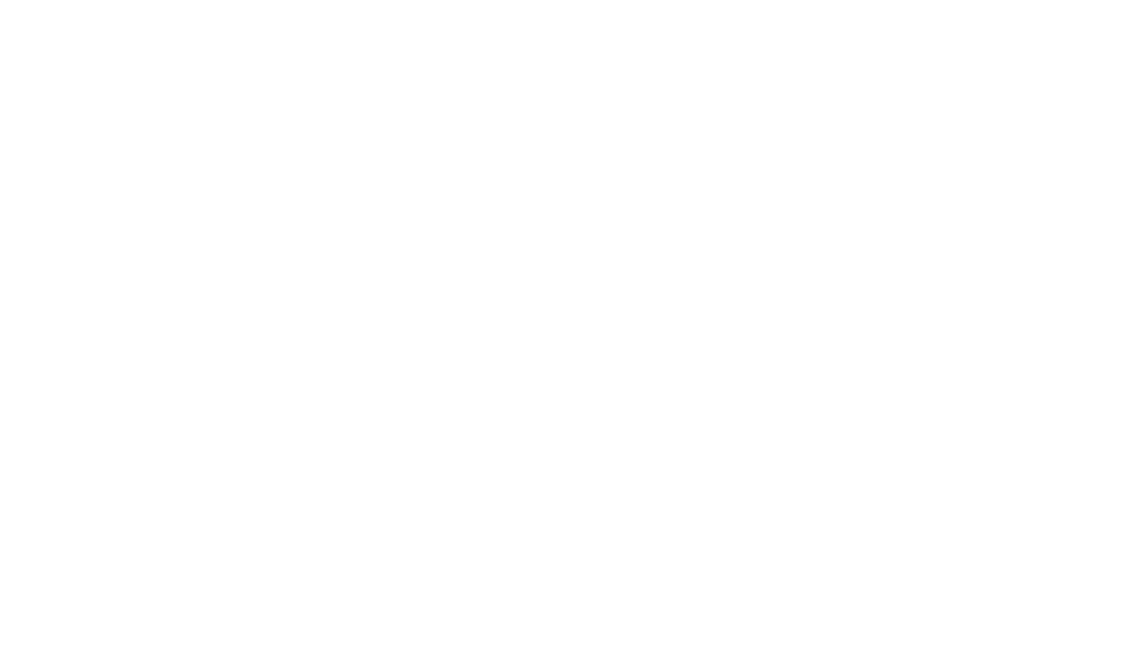
click at [172, 22] on body at bounding box center [568, 326] width 1137 height 653
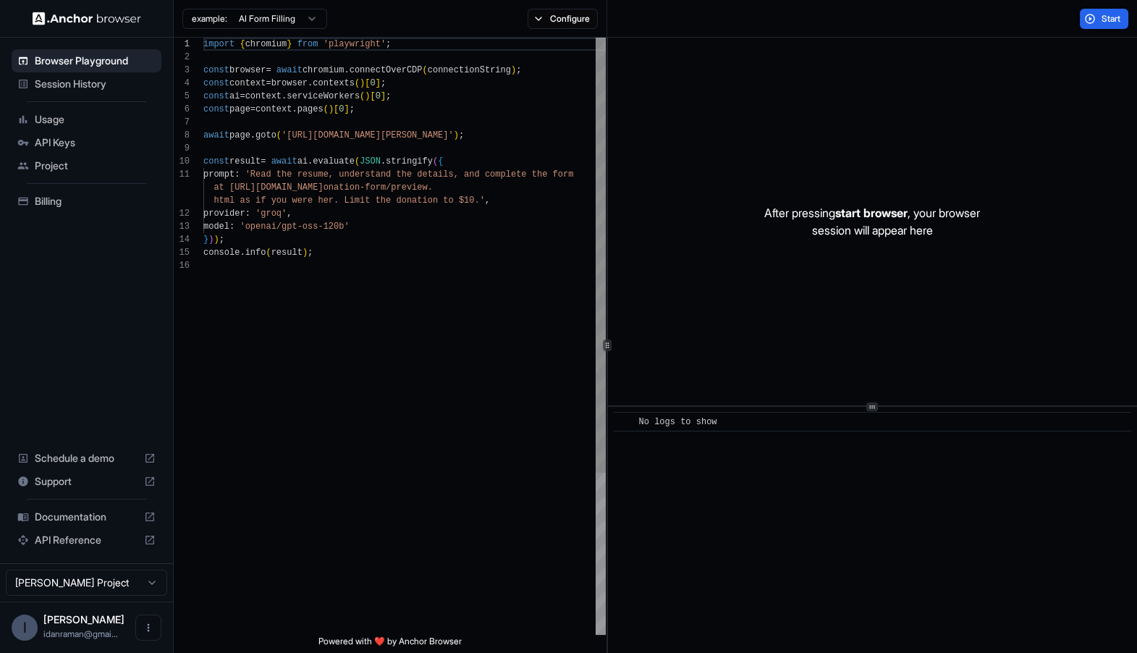
click at [419, 169] on div "import { chromium } from 'playwright' ; const browser = await chromium . connec…" at bounding box center [404, 447] width 402 height 818
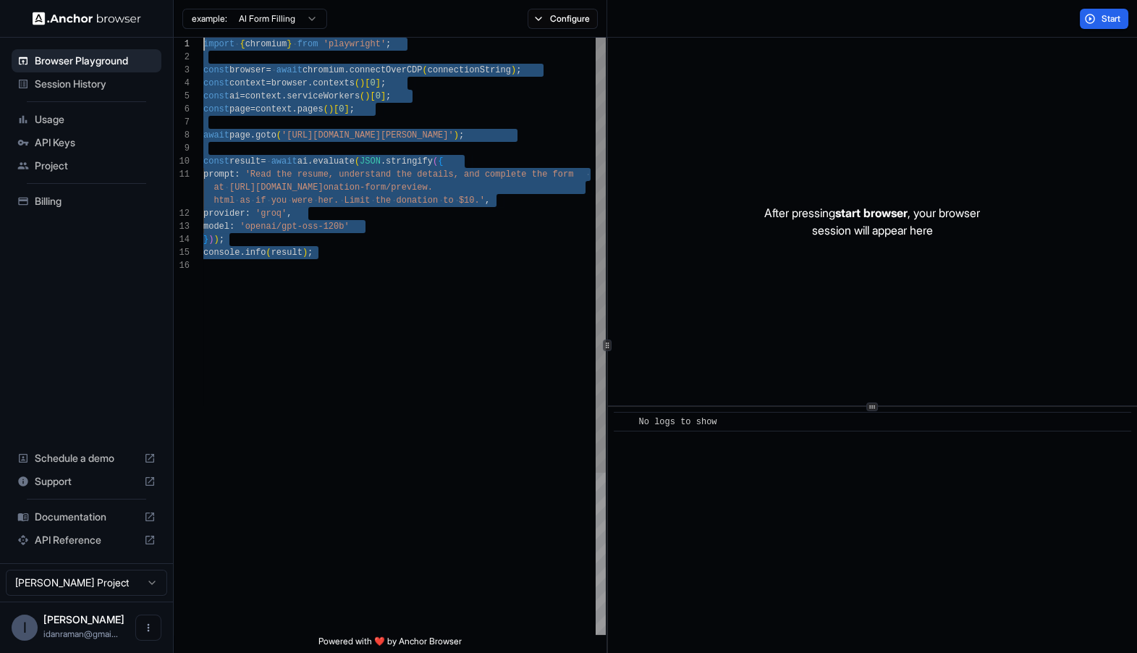
drag, startPoint x: 415, startPoint y: 295, endPoint x: 194, endPoint y: -37, distance: 398.6
click at [203, 38] on div "import { chromium } from 'playwright' ; const browser = await chromium . connec…" at bounding box center [404, 447] width 402 height 818
type textarea "**********"
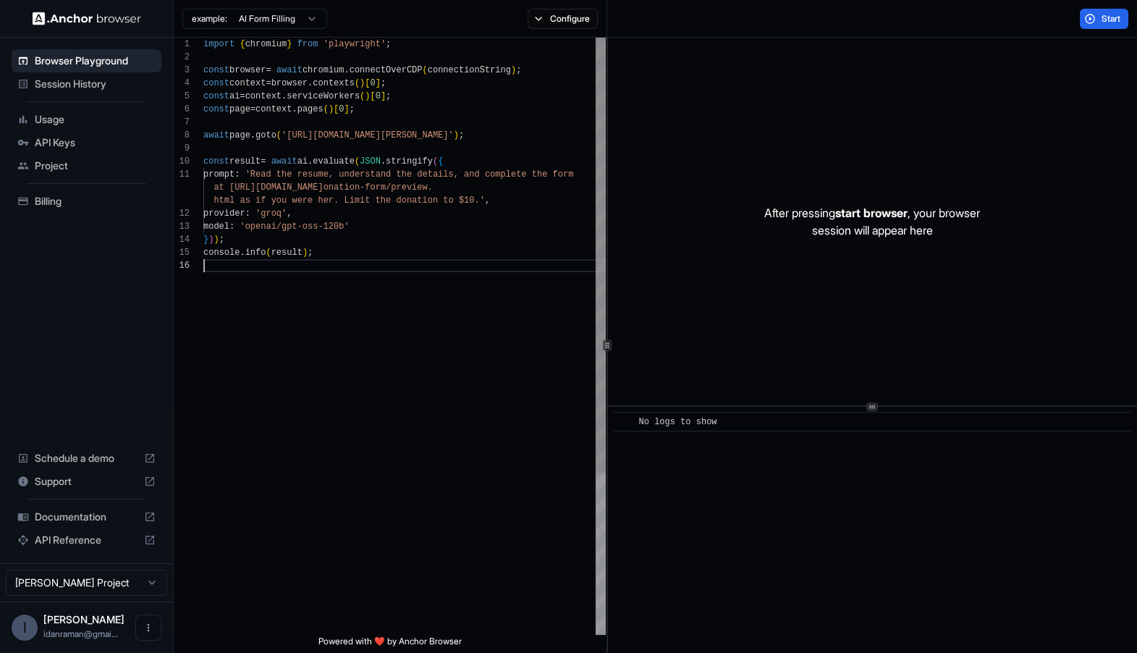
scroll to position [90, 0]
click at [363, 394] on div "import { chromium } from 'playwright' ; const browser = await chromium . connec…" at bounding box center [404, 447] width 402 height 818
click at [1038, 30] on div "Start" at bounding box center [872, 19] width 530 height 38
click at [1096, 13] on button "Start" at bounding box center [1104, 19] width 48 height 20
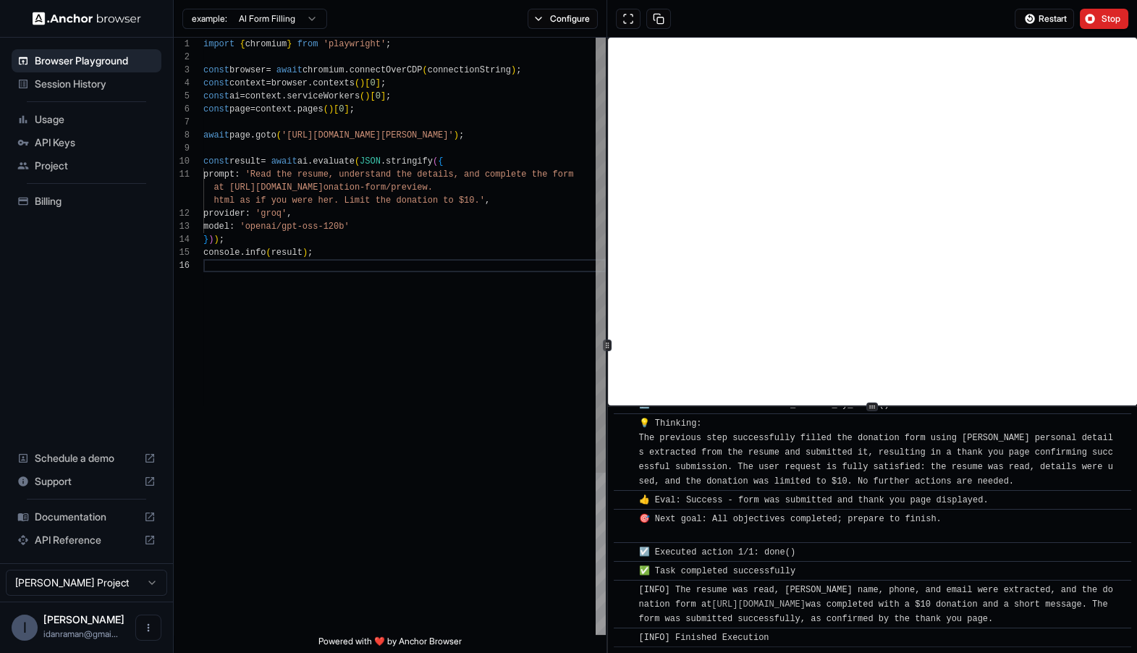
scroll to position [0, 0]
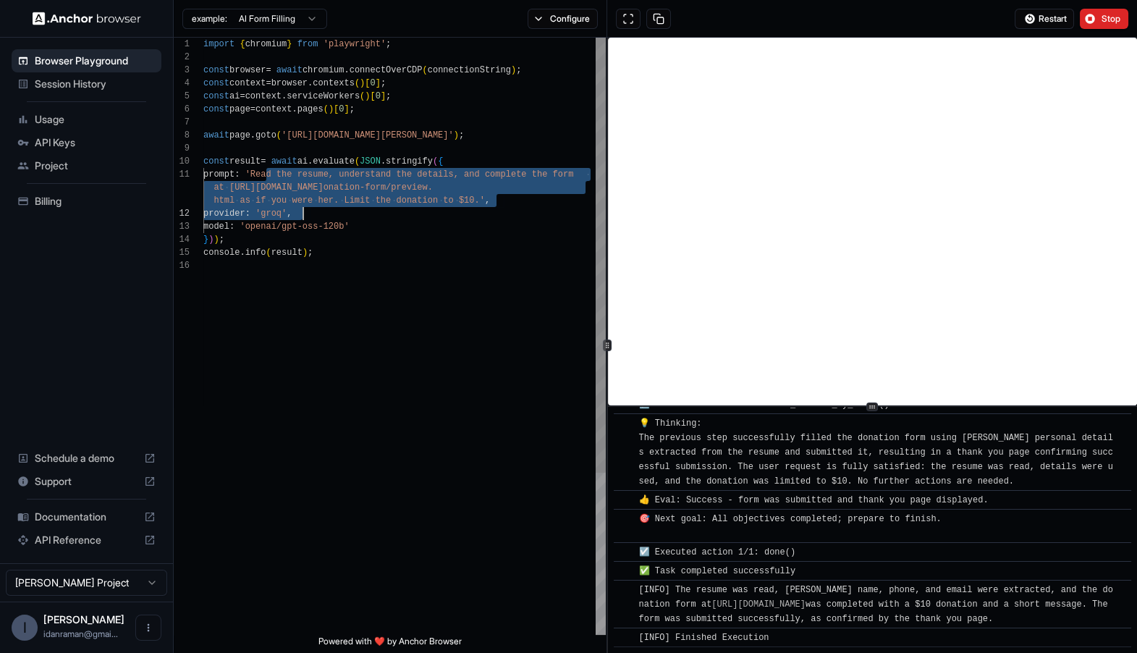
drag, startPoint x: 264, startPoint y: 178, endPoint x: 476, endPoint y: 198, distance: 213.0
click at [475, 198] on div "import { chromium } from 'playwright' ; const browser = await chromium . connec…" at bounding box center [404, 447] width 402 height 818
click at [213, 187] on div "import { chromium } from 'playwright' ; const browser = await chromium . connec…" at bounding box center [404, 447] width 402 height 818
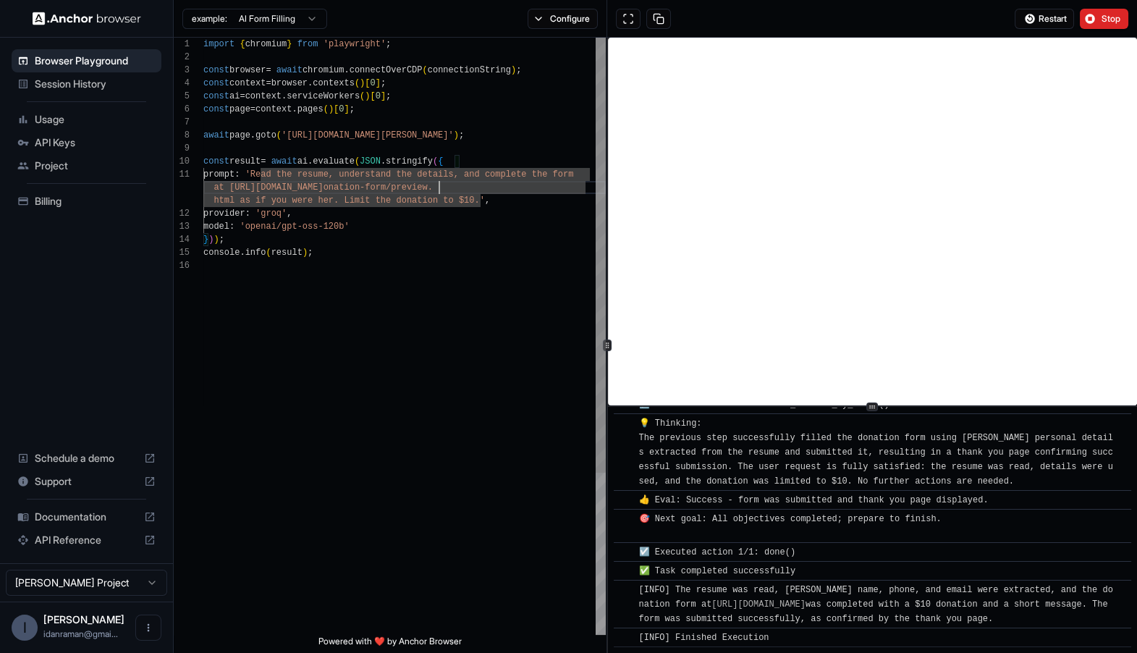
scroll to position [90, 0]
click at [449, 367] on div "import { chromium } from 'playwright' ; const browser = await chromium . connec…" at bounding box center [404, 447] width 402 height 818
